Goal: Find specific page/section: Find specific page/section

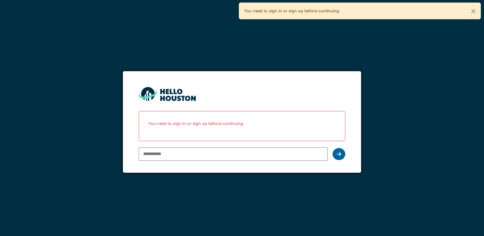
type input "**********"
click at [340, 152] on icon at bounding box center [339, 154] width 4 height 5
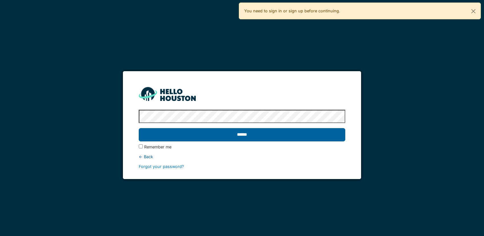
click at [259, 136] on input "******" at bounding box center [242, 134] width 206 height 13
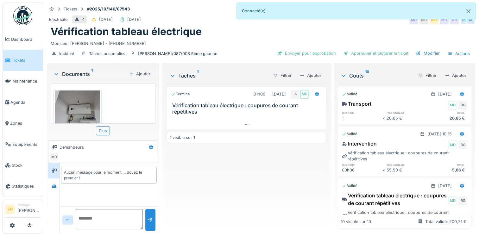
drag, startPoint x: 165, startPoint y: 43, endPoint x: 44, endPoint y: 42, distance: 120.3
click at [44, 42] on div "Tickets #2025/10/146/07543 Electricité 4 [DATE] [DATE] MD MD MD MD AB RG IA Vér…" at bounding box center [261, 118] width 436 height 236
drag, startPoint x: 44, startPoint y: 42, endPoint x: 74, endPoint y: 43, distance: 30.1
copy div "Monsieur [PERSON_NAME] - [PHONE_NUMBER]"
click at [194, 53] on div "Incident Tâches accomplies hugo/087/008 5ème gauche Envoyer pour approbation Ap…" at bounding box center [261, 54] width 428 height 14
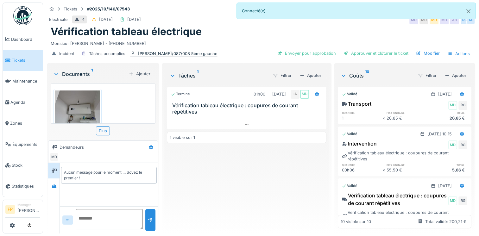
drag, startPoint x: 200, startPoint y: 53, endPoint x: 160, endPoint y: 54, distance: 39.9
click at [160, 54] on div "Incident Tâches accomplies hugo/087/008 5ème gauche Envoyer pour approbation Ap…" at bounding box center [261, 54] width 428 height 14
drag, startPoint x: 199, startPoint y: 54, endPoint x: 149, endPoint y: 52, distance: 49.8
click at [149, 52] on div "Incident Tâches accomplies hugo/087/008 5ème gauche Envoyer pour approbation Ap…" at bounding box center [261, 54] width 428 height 14
